Goal: Task Accomplishment & Management: Manage account settings

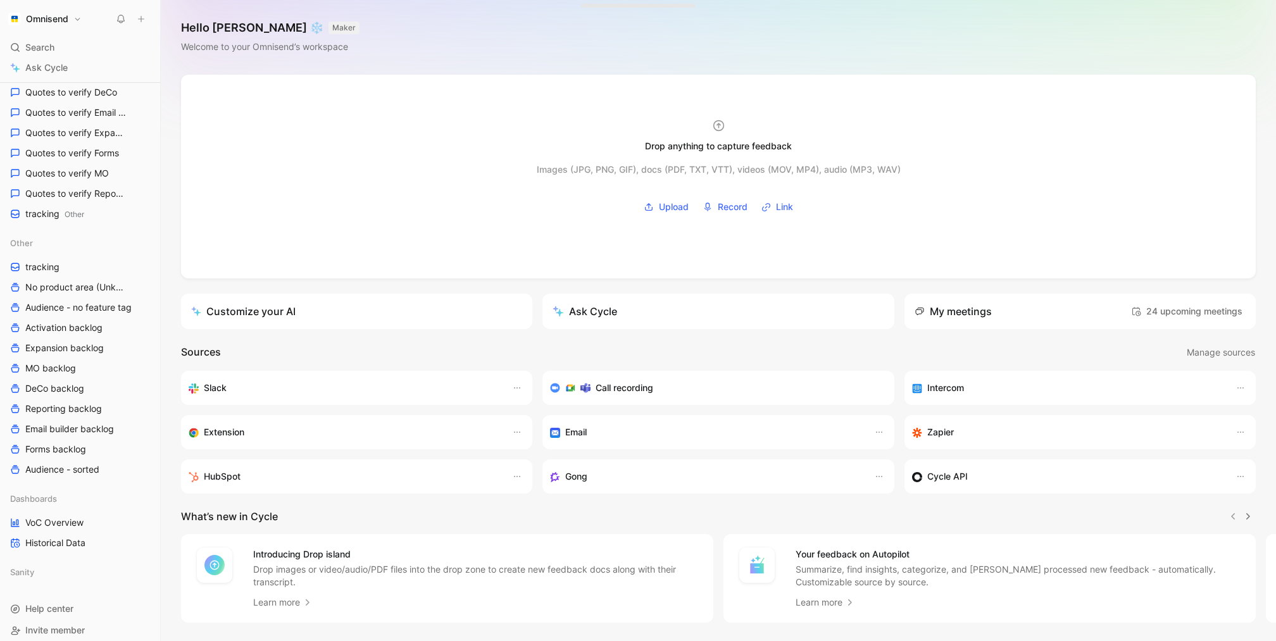
scroll to position [411, 0]
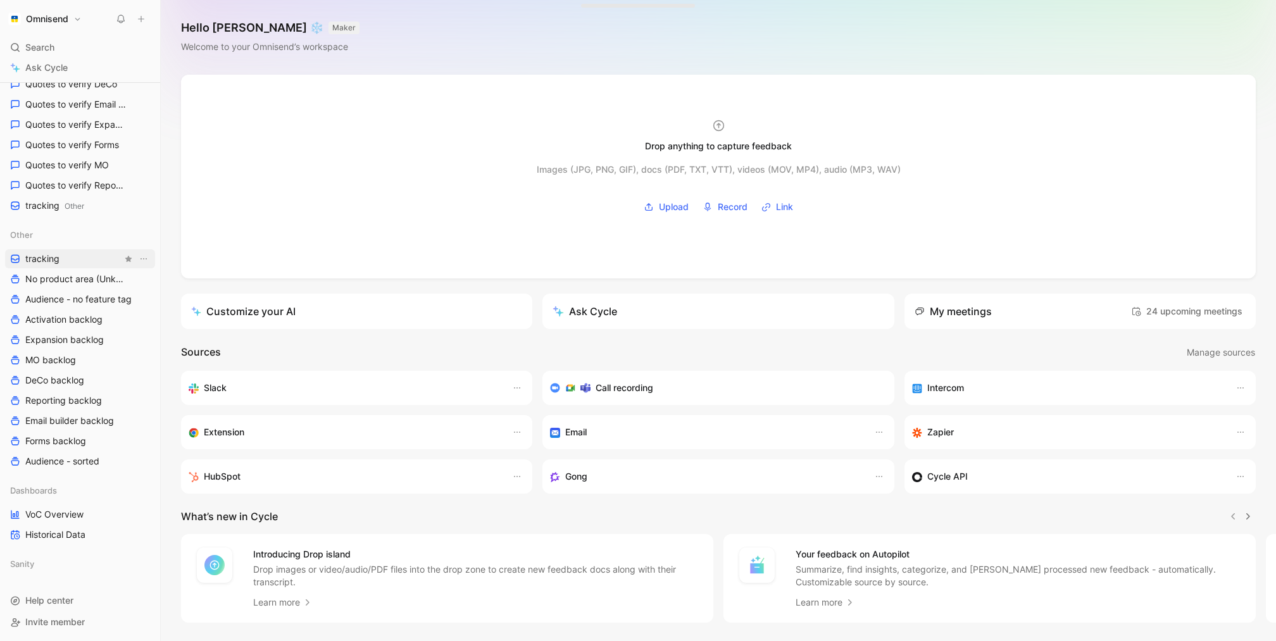
click at [68, 256] on link "tracking" at bounding box center [80, 258] width 150 height 19
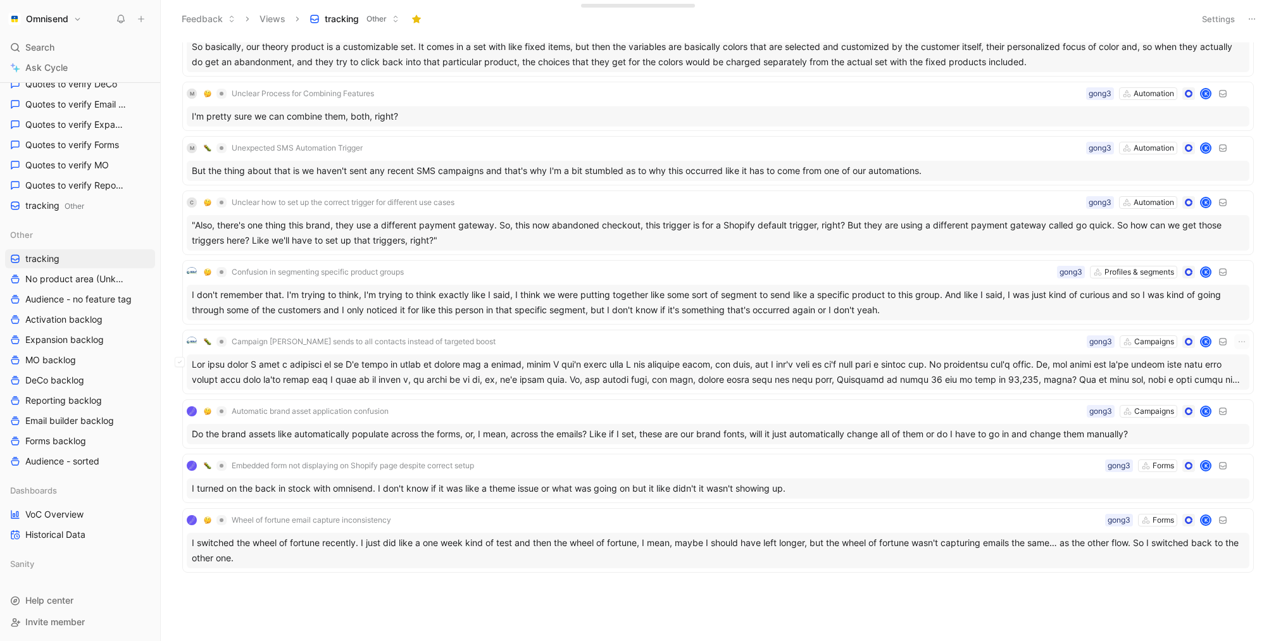
scroll to position [1428, 0]
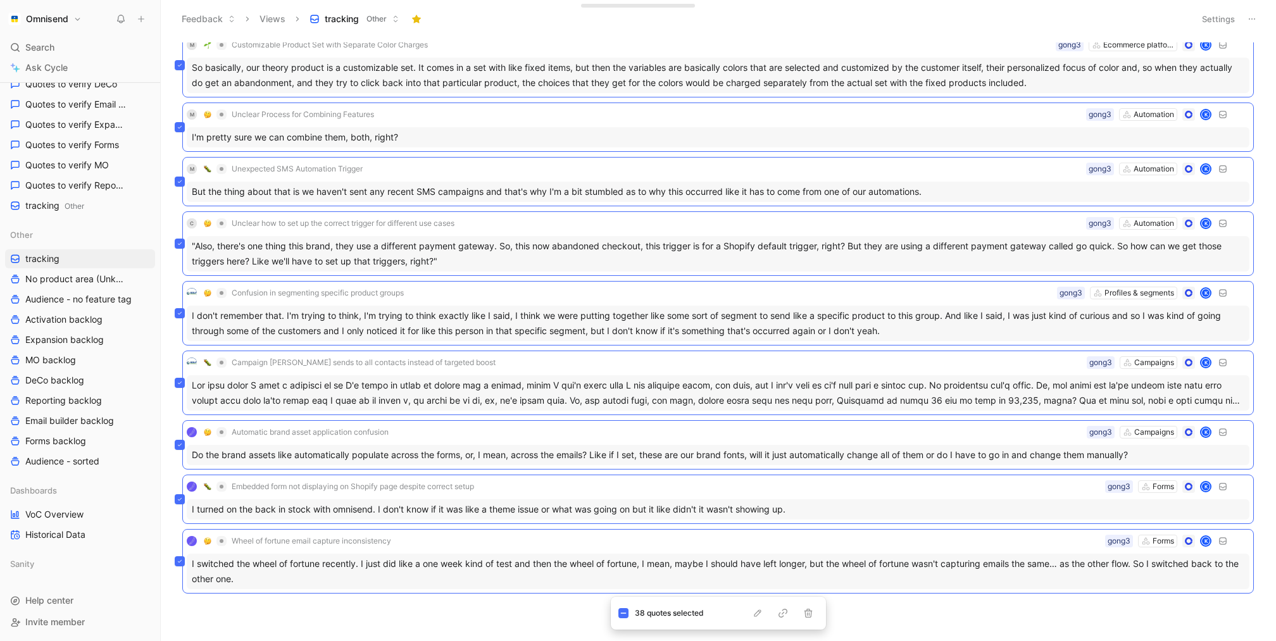
click at [452, 597] on div "M Email display issues with dark mode and size constraints Email builder gong3 …" at bounding box center [717, 341] width 1098 height 598
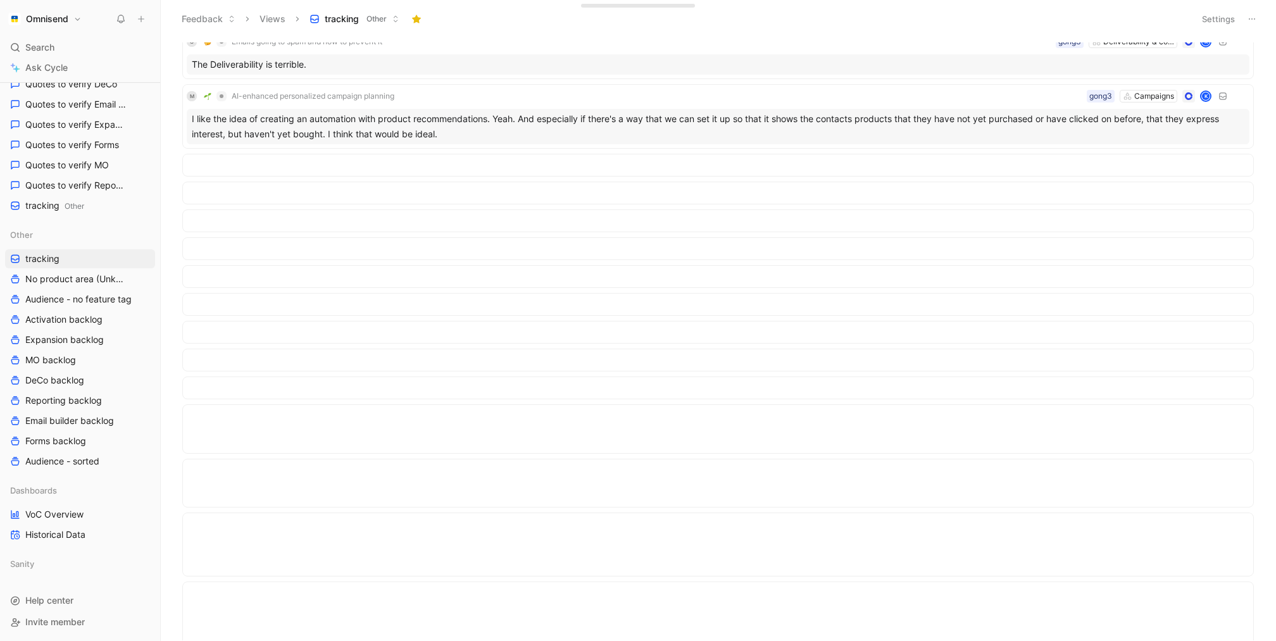
scroll to position [0, 0]
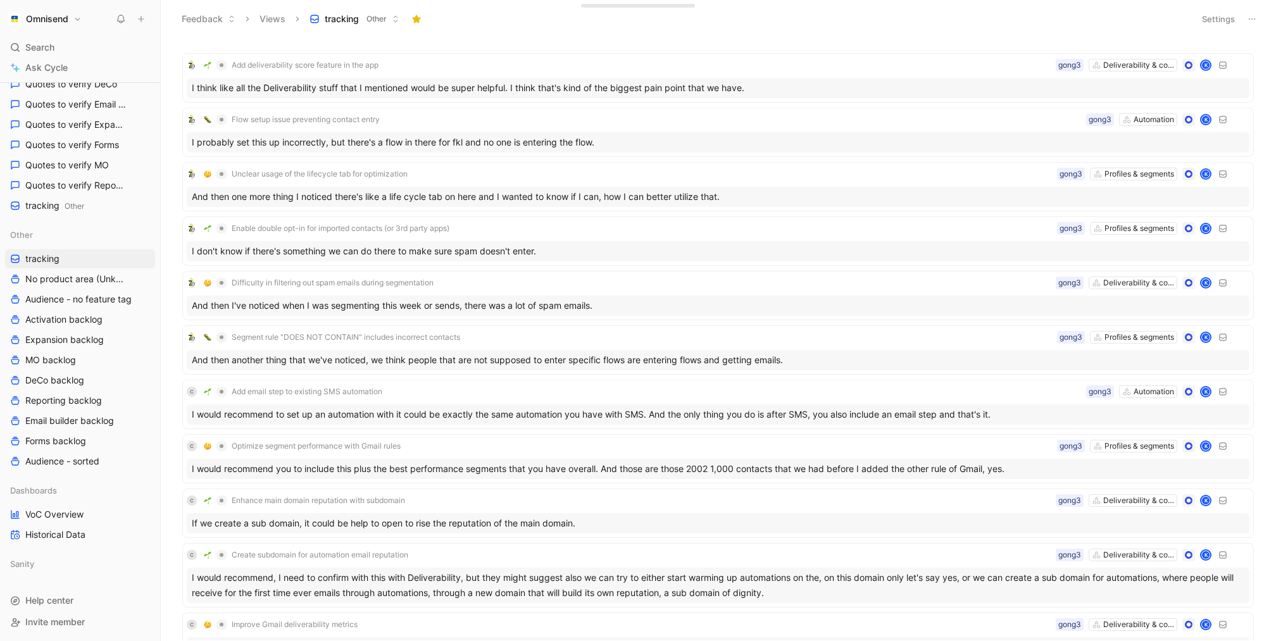
click at [1203, 8] on header "Feedback Views tracking Other Settings" at bounding box center [718, 19] width 1115 height 38
click at [1203, 18] on button "Settings" at bounding box center [1218, 19] width 44 height 18
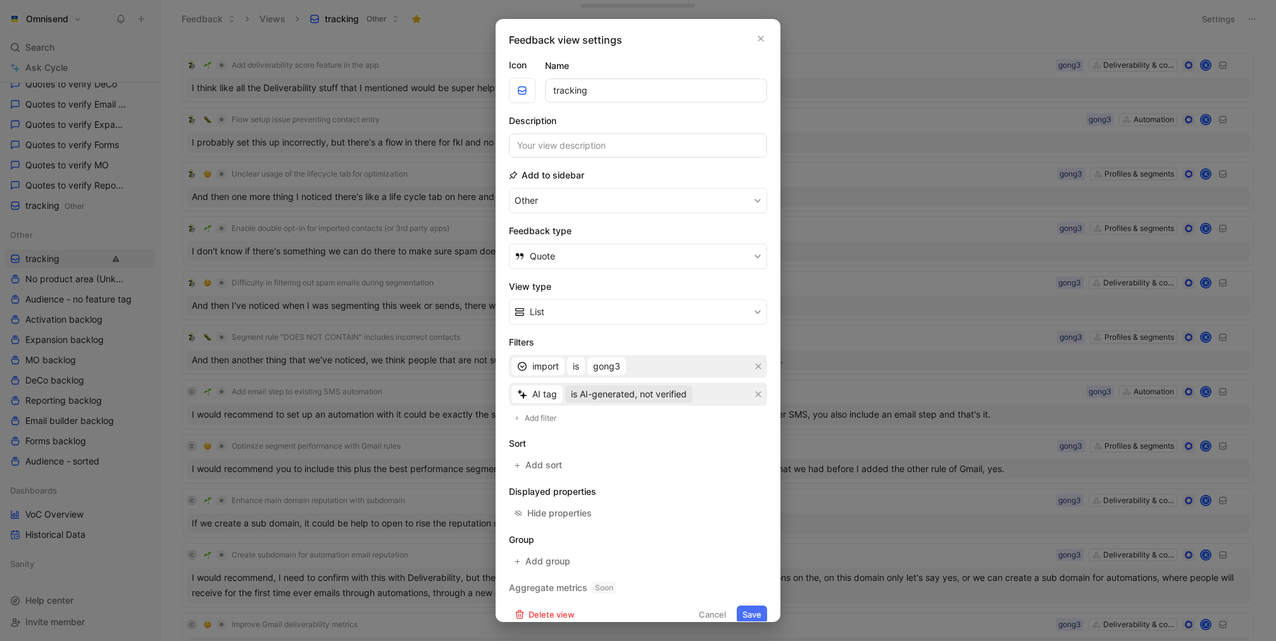
click at [658, 395] on span "is AI-generated, not verified" at bounding box center [629, 394] width 116 height 15
click at [633, 439] on span "is AI-generated, user-verified" at bounding box center [629, 437] width 121 height 11
click at [759, 609] on button "Save" at bounding box center [751, 615] width 30 height 18
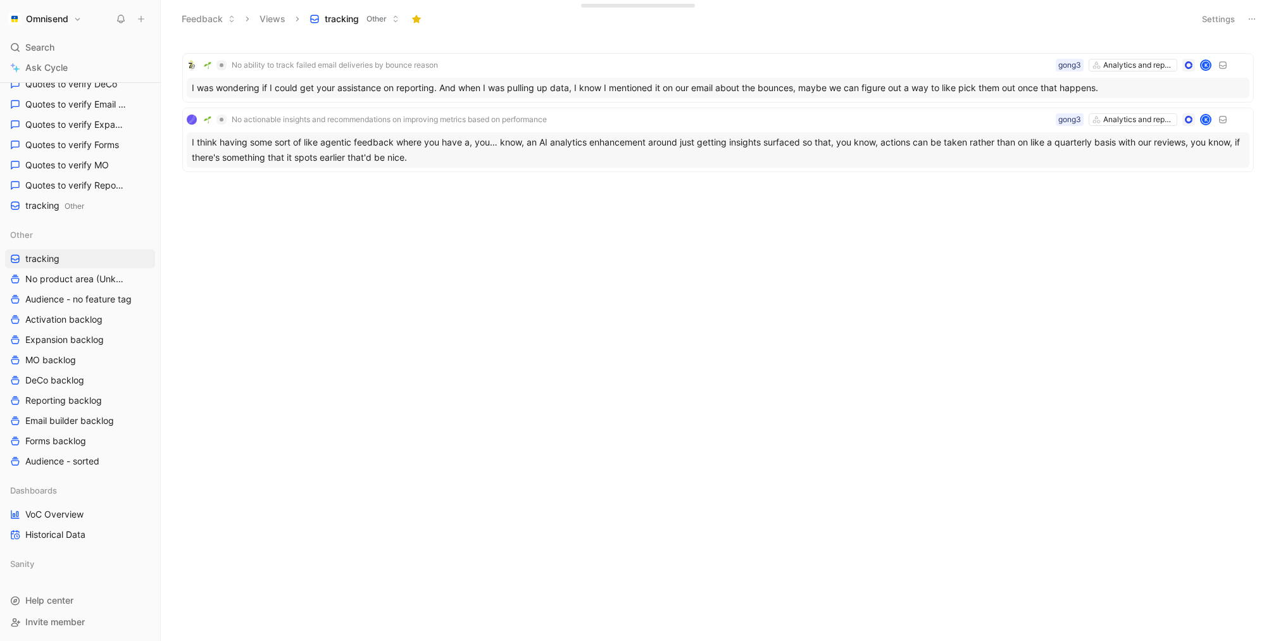
click at [1221, 13] on button "Settings" at bounding box center [1218, 19] width 44 height 18
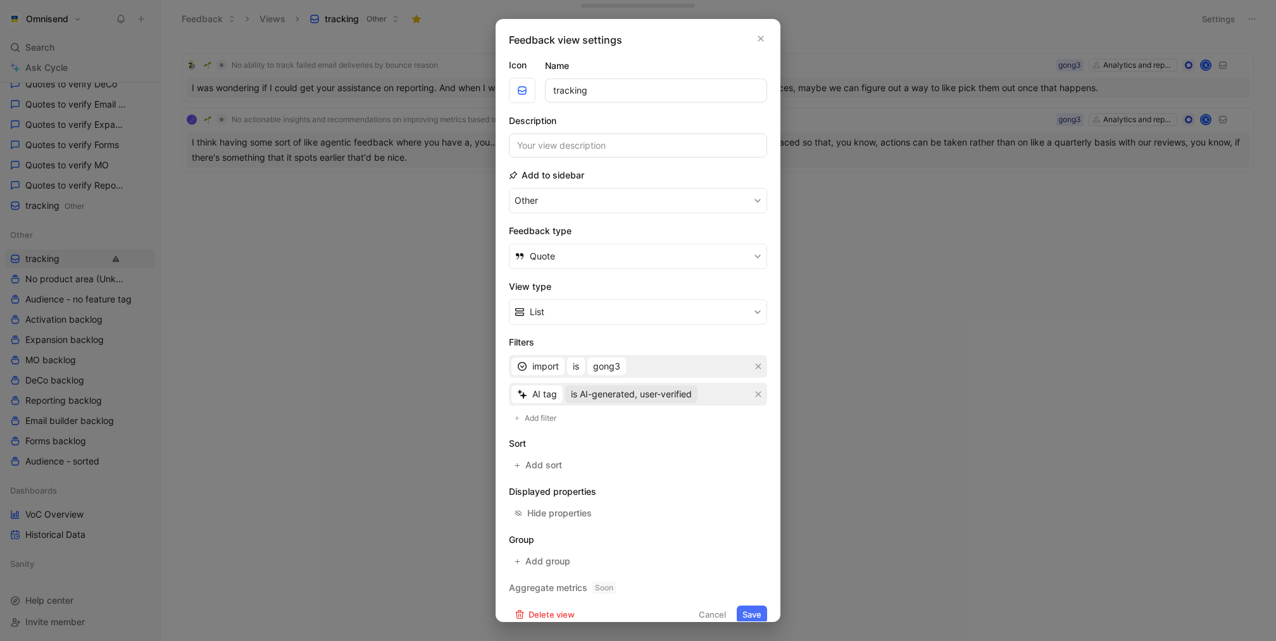
click at [657, 387] on span "is AI-generated, user-verified" at bounding box center [631, 394] width 121 height 15
click at [652, 418] on span "is AI-generated, not verified" at bounding box center [627, 418] width 116 height 11
click at [760, 606] on button "Save" at bounding box center [751, 615] width 30 height 18
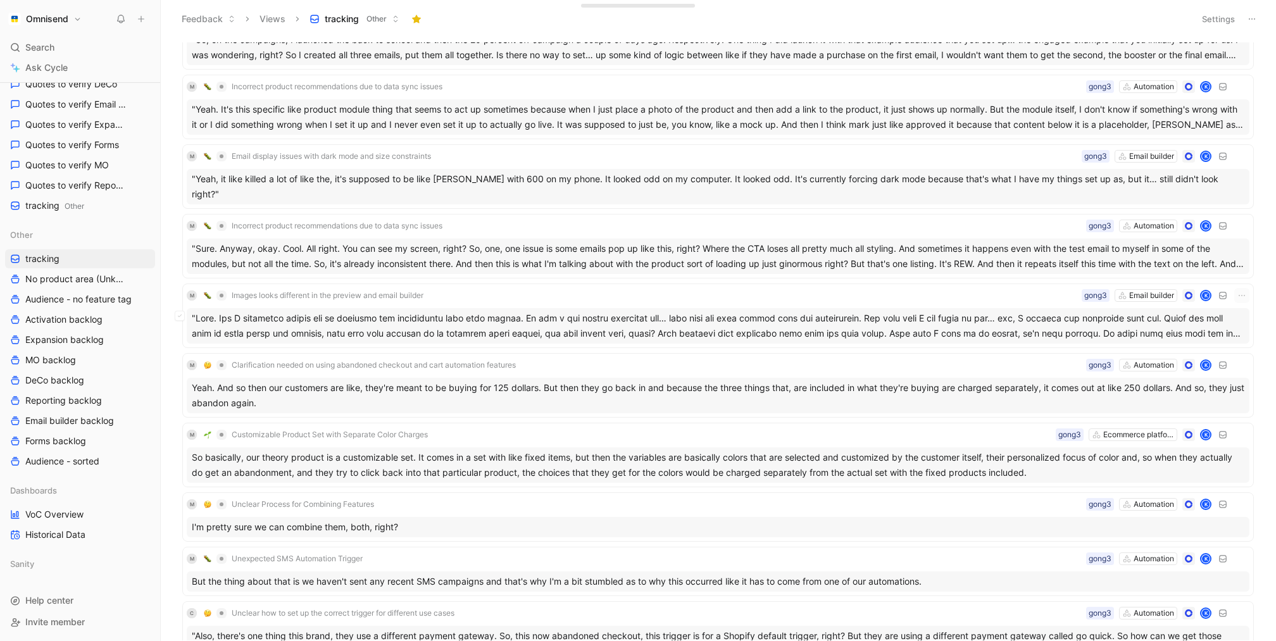
scroll to position [1428, 0]
